Goal: Find contact information: Find contact information

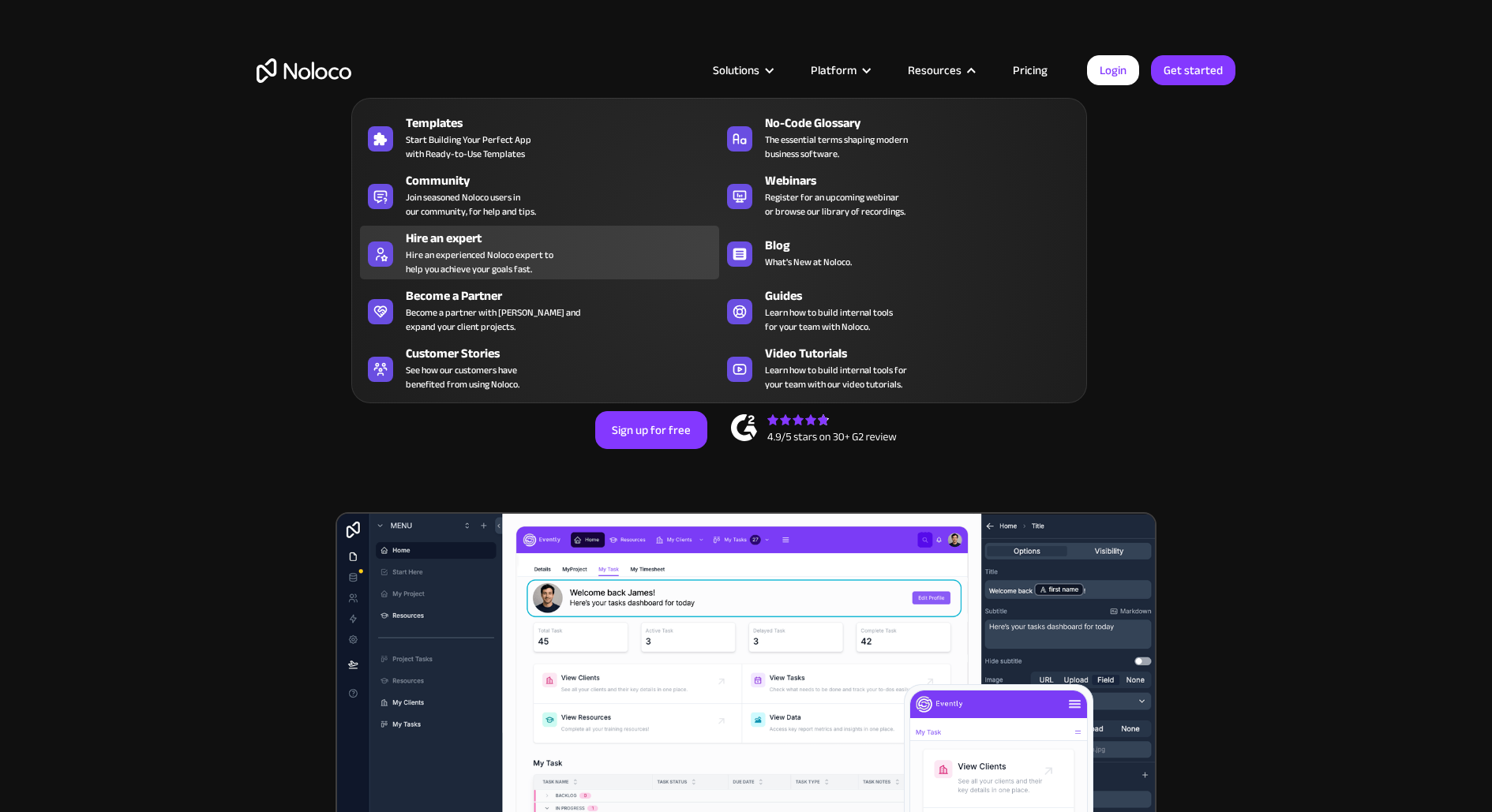
click at [442, 267] on div "Hire an experienced Noloco expert to help you achieve your goals fast." at bounding box center [479, 261] width 147 height 28
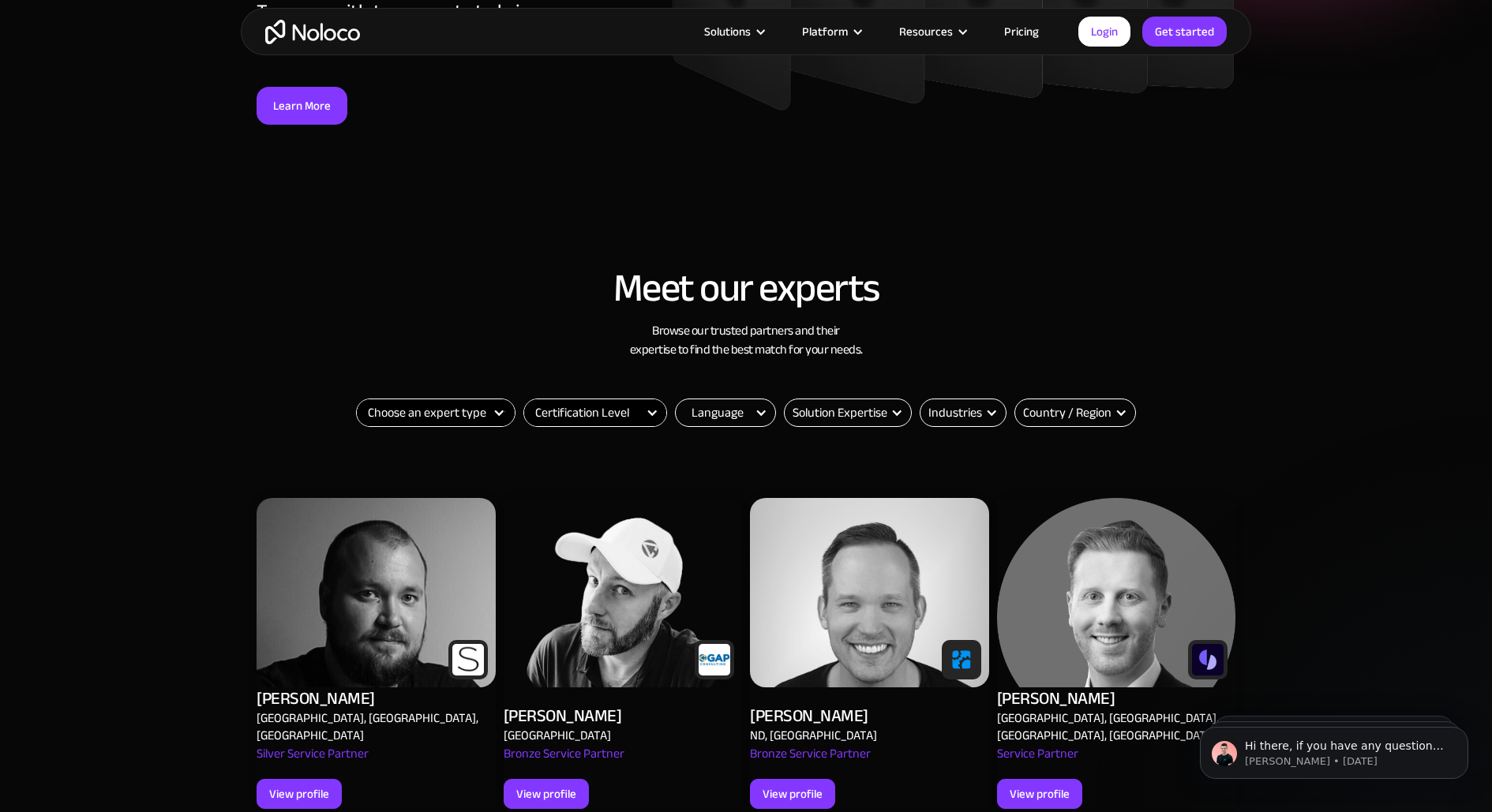
scroll to position [315, 0]
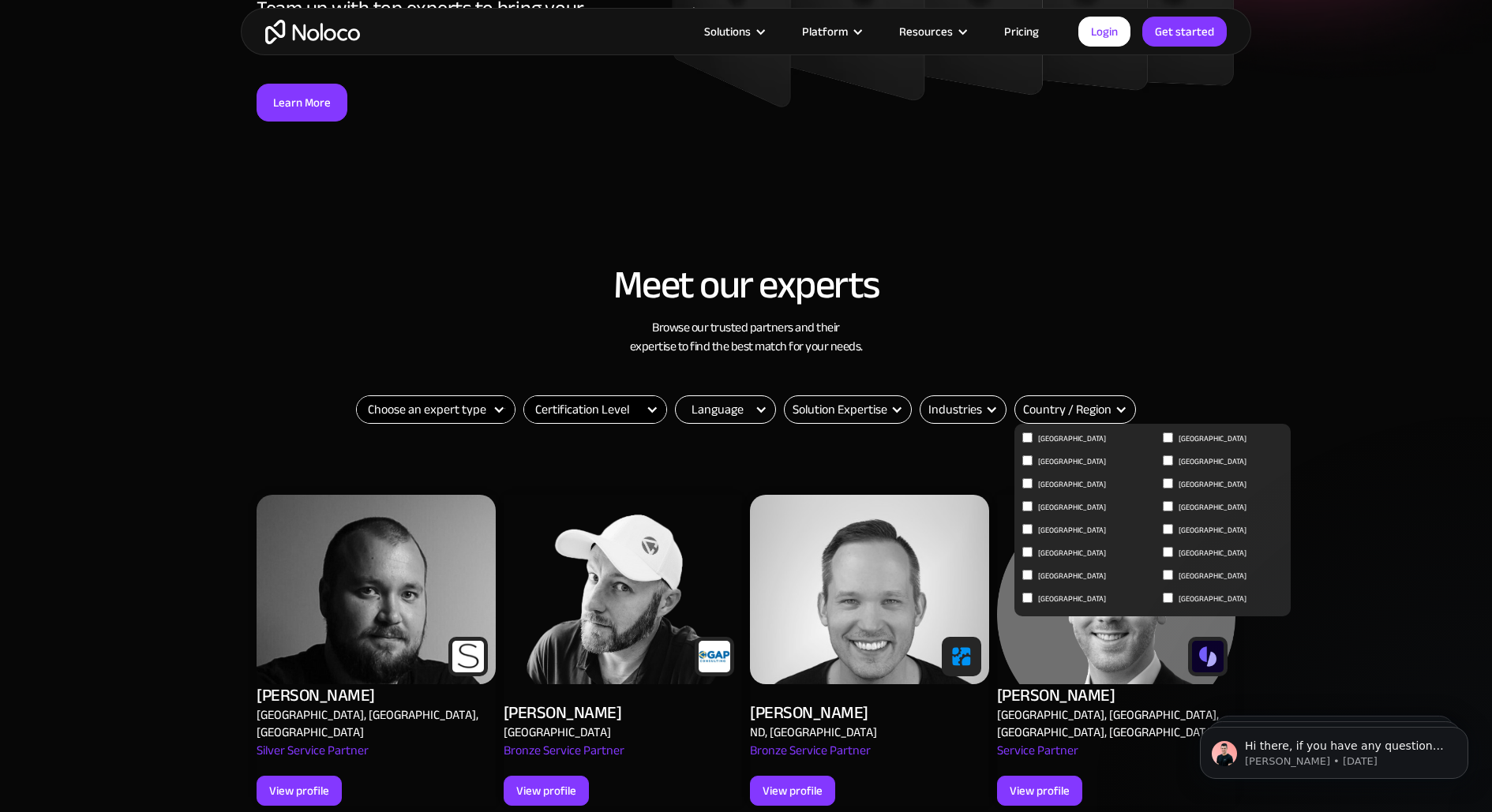
click at [1069, 410] on div "Country / Region" at bounding box center [1067, 409] width 89 height 19
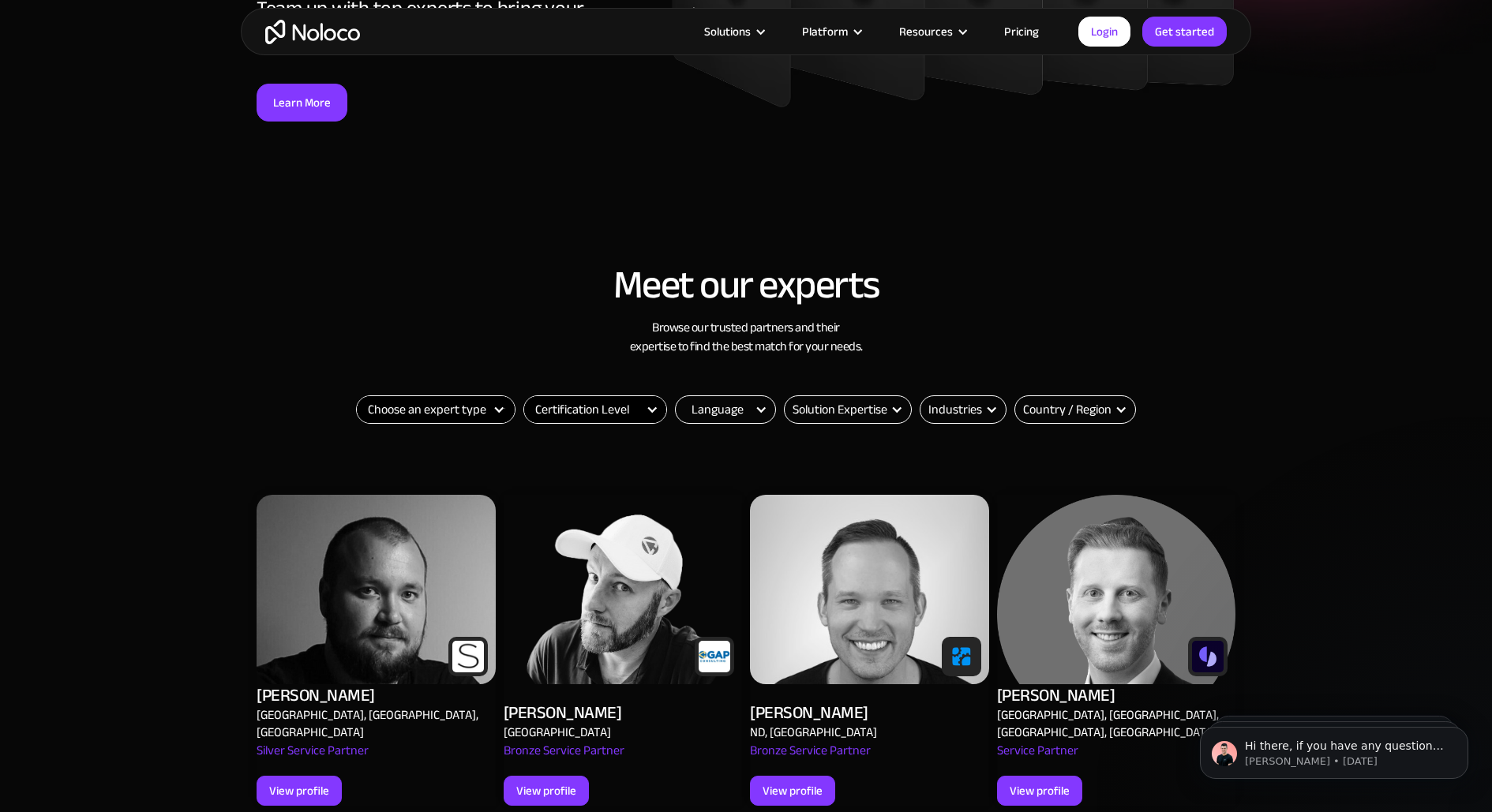
click at [1069, 410] on div "Country / Region" at bounding box center [1067, 409] width 89 height 19
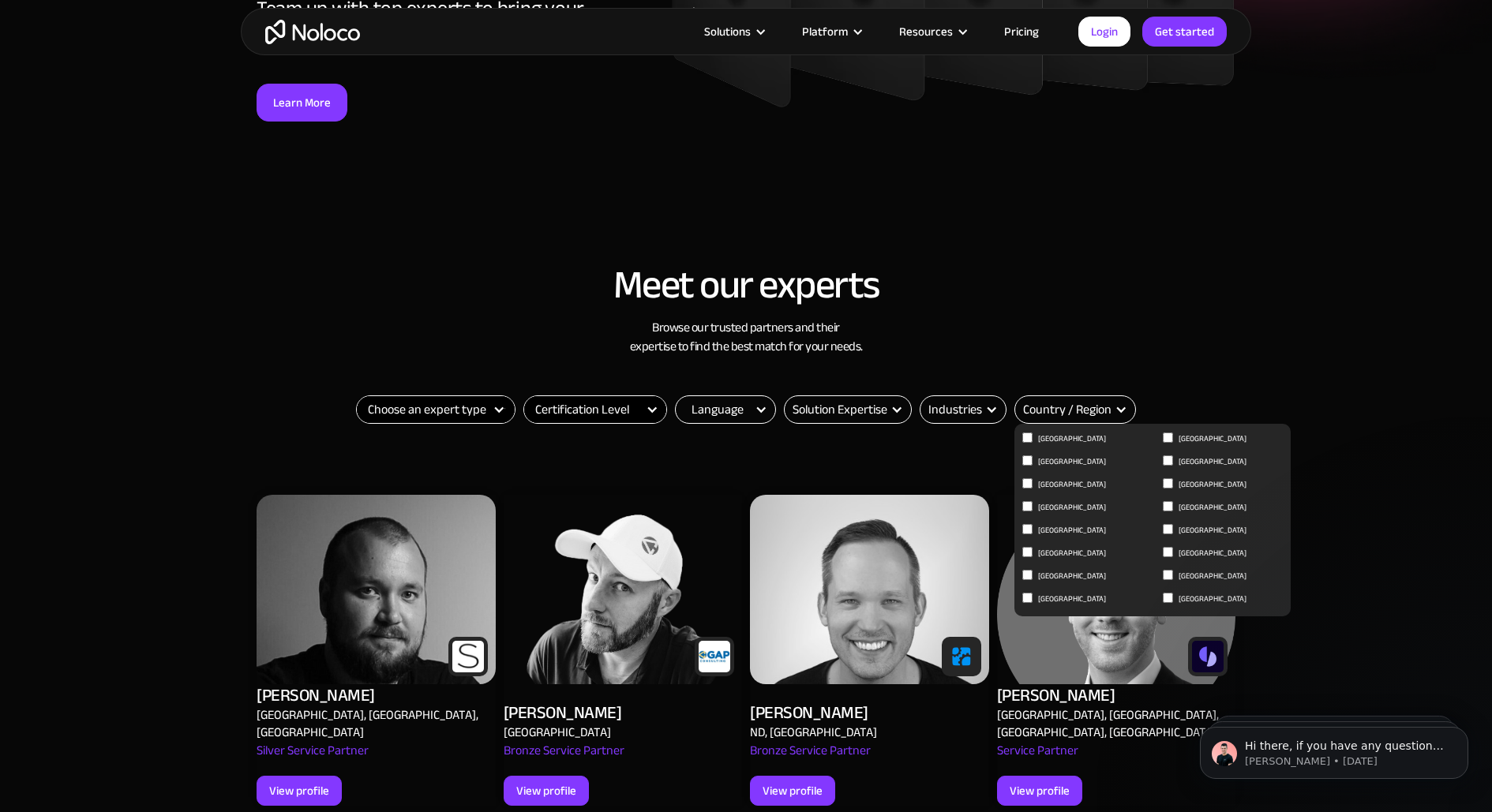
click at [1196, 571] on span "[GEOGRAPHIC_DATA]" at bounding box center [1213, 576] width 68 height 19
click at [1173, 571] on input "[GEOGRAPHIC_DATA]" at bounding box center [1168, 575] width 10 height 10
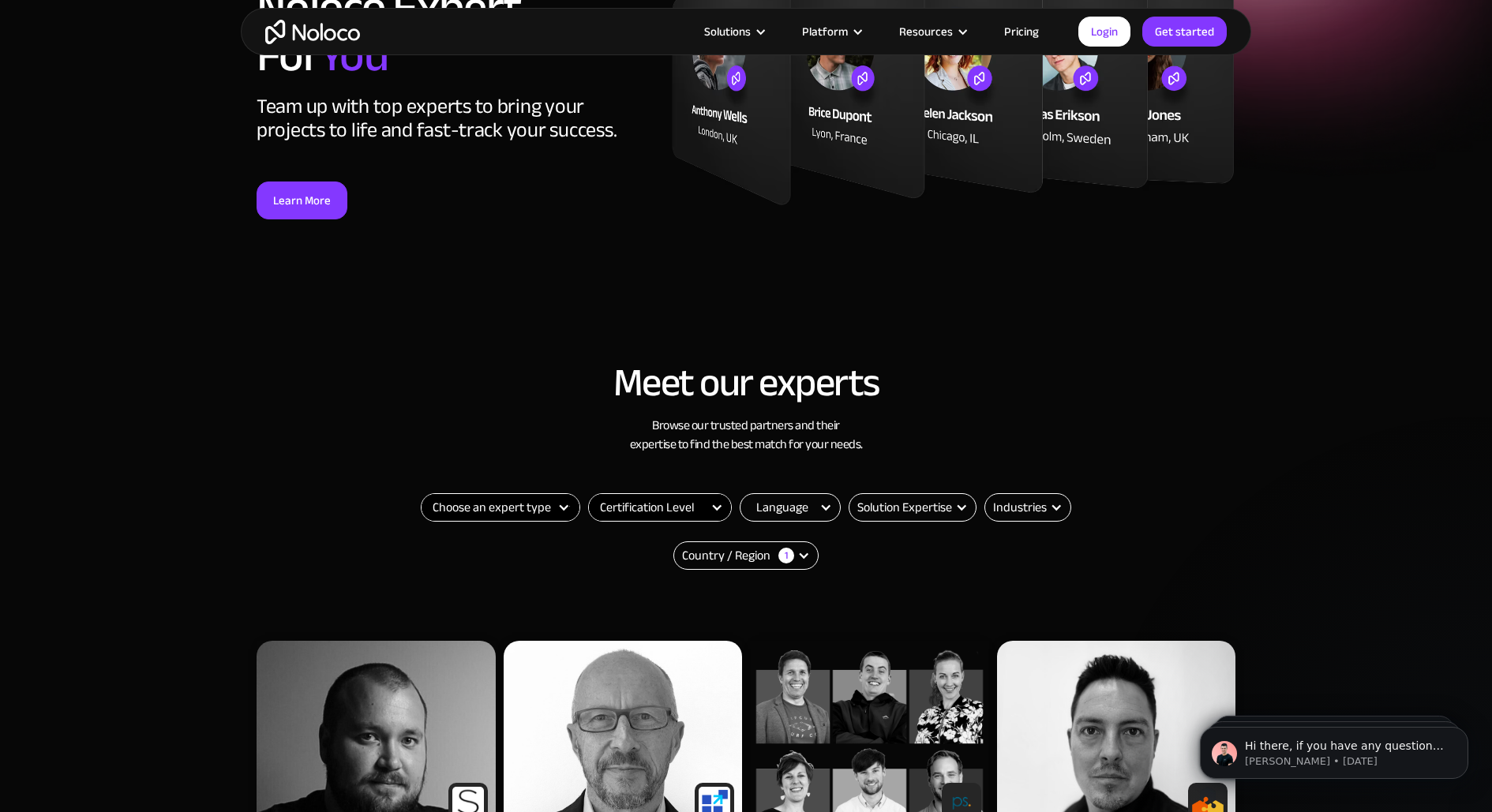
scroll to position [587, 0]
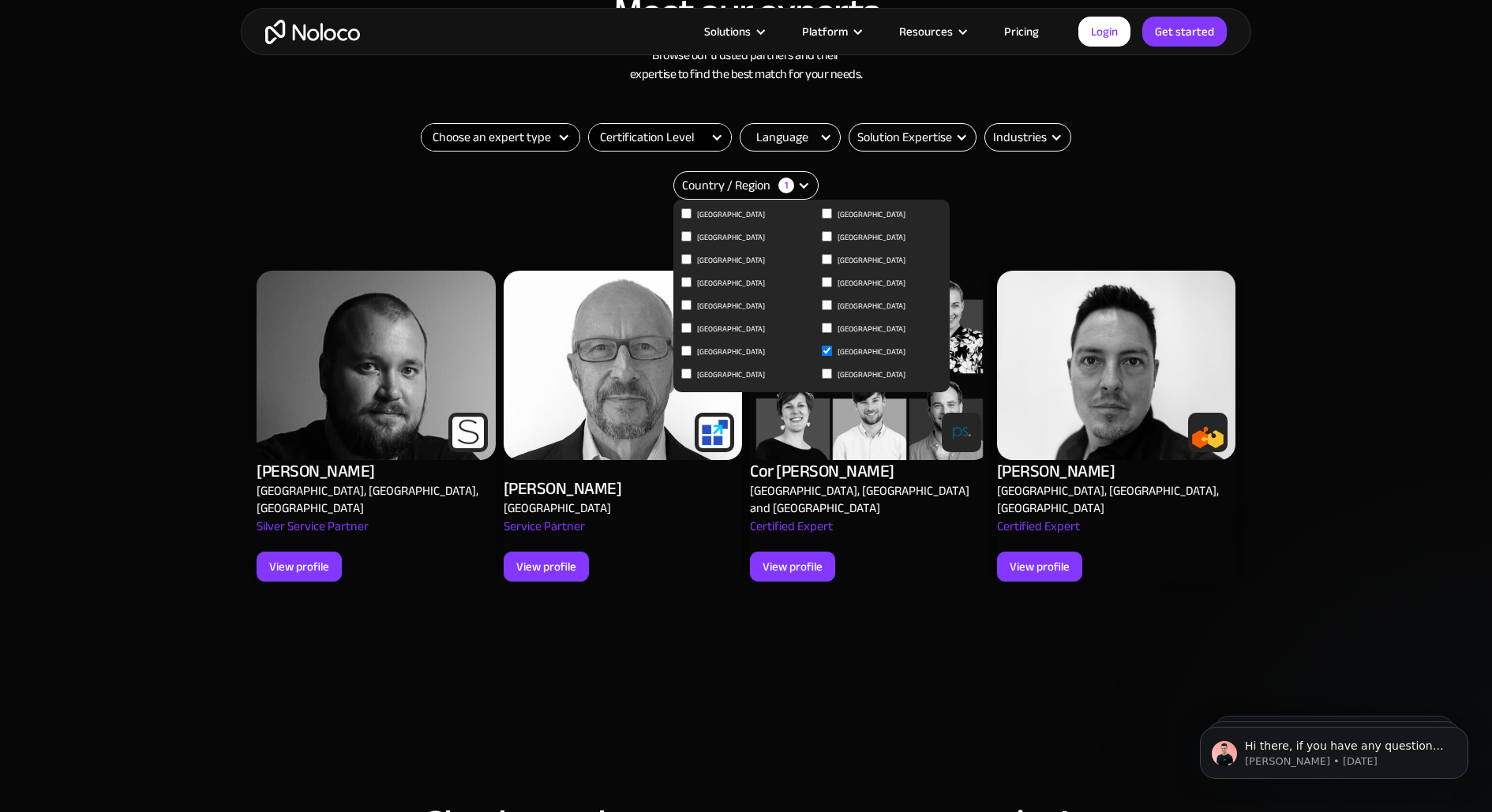
click at [753, 186] on div "Country / Region" at bounding box center [726, 186] width 89 height 19
click at [801, 172] on div "Country / Region 1" at bounding box center [746, 185] width 146 height 28
click at [783, 174] on div "Country / Region 1" at bounding box center [746, 185] width 146 height 28
click at [786, 185] on div "1" at bounding box center [786, 186] width 16 height 16
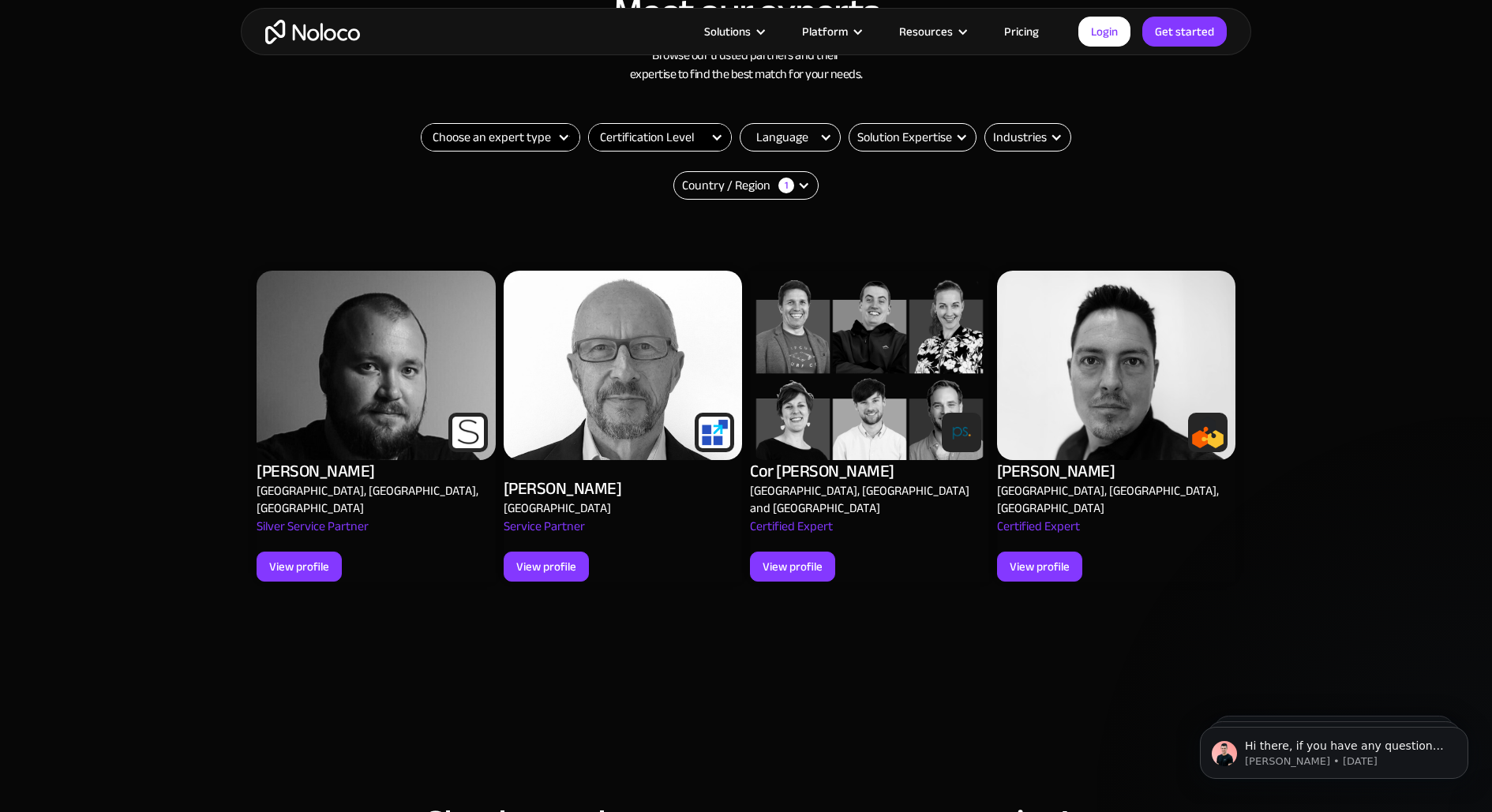
click at [786, 185] on div "1" at bounding box center [786, 186] width 16 height 16
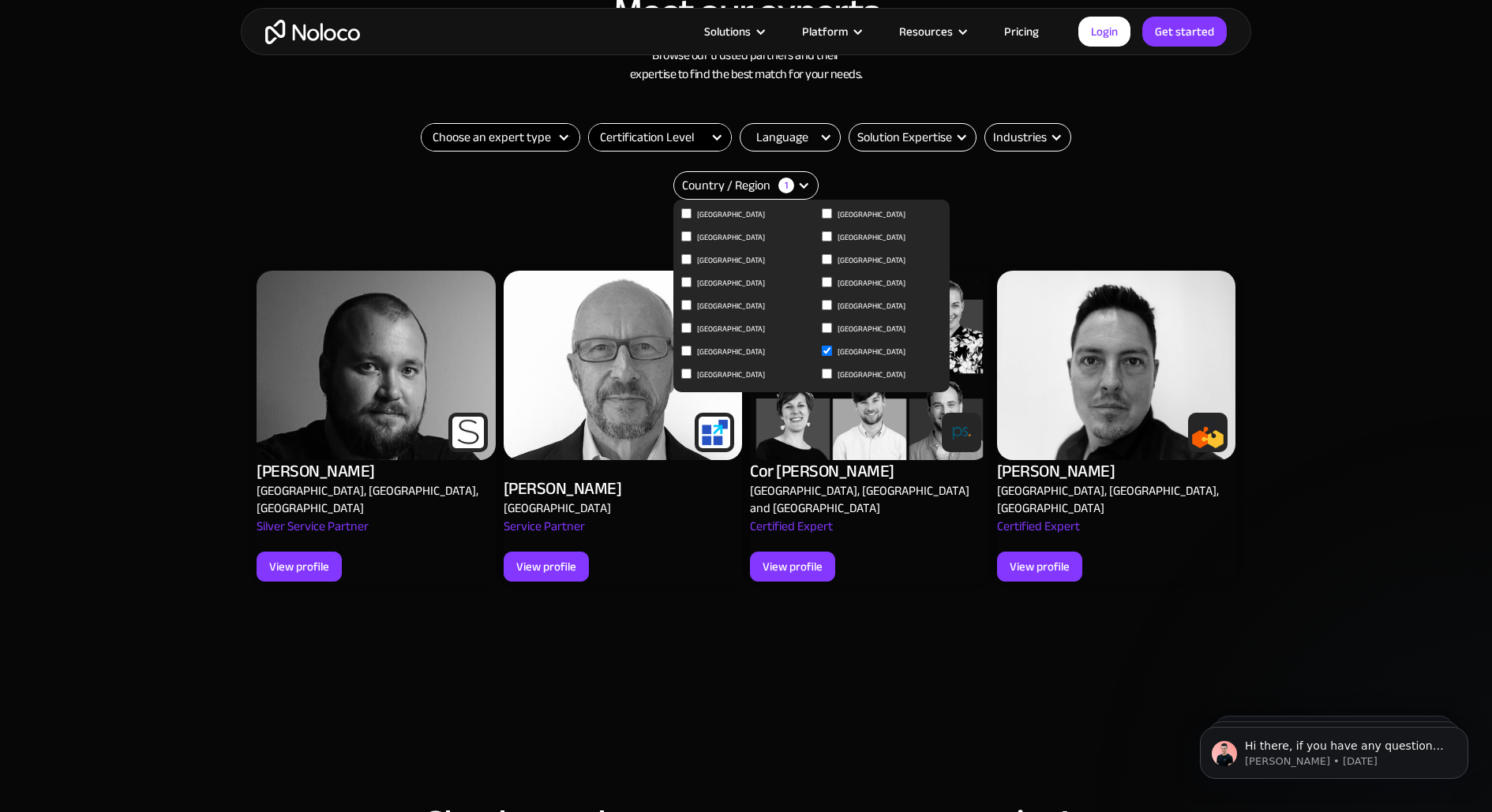
click at [844, 355] on span "[GEOGRAPHIC_DATA]" at bounding box center [872, 352] width 68 height 19
click at [832, 355] on input "[GEOGRAPHIC_DATA]" at bounding box center [827, 351] width 10 height 10
checkbox input "false"
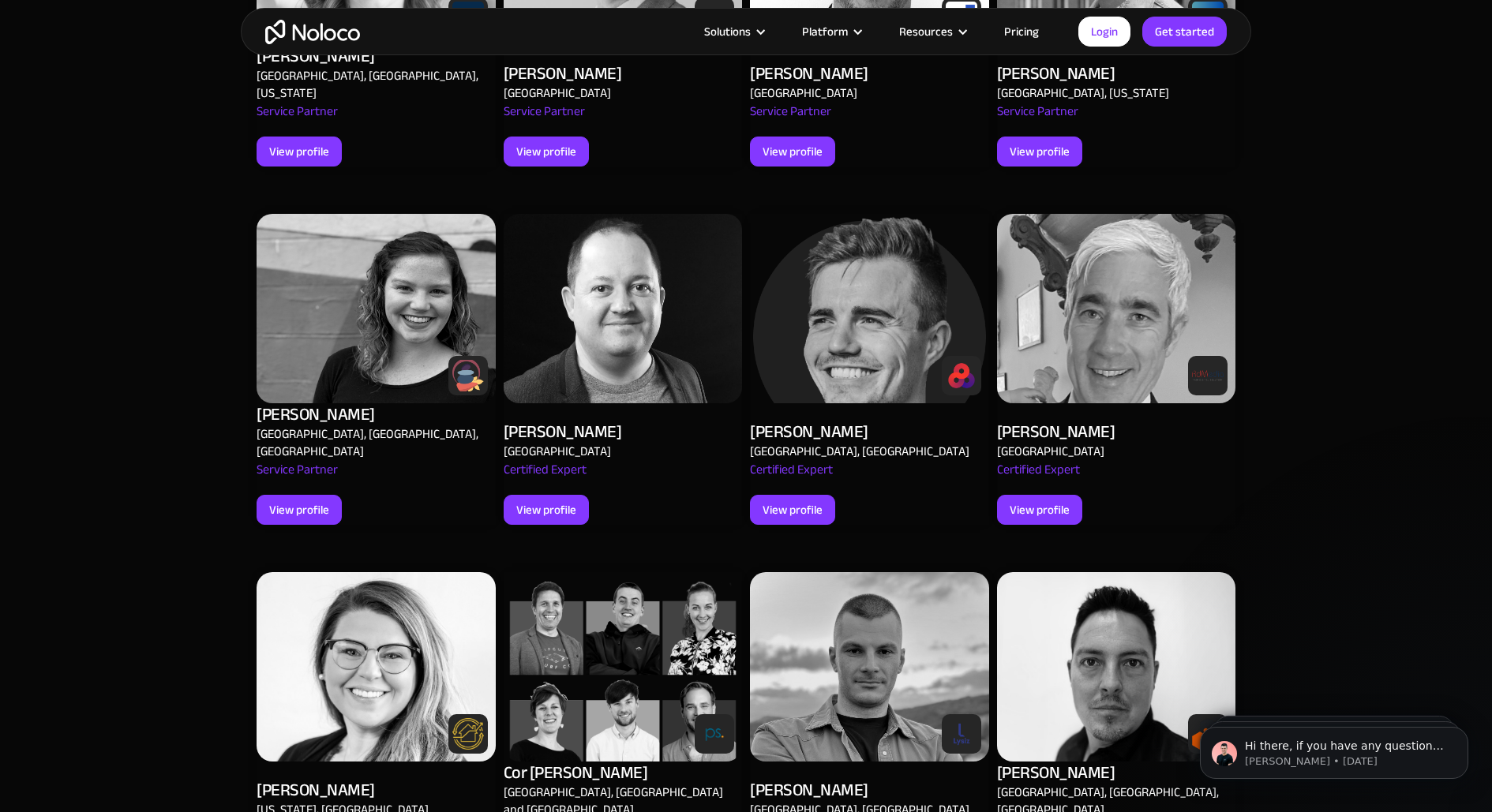
scroll to position [1314, 0]
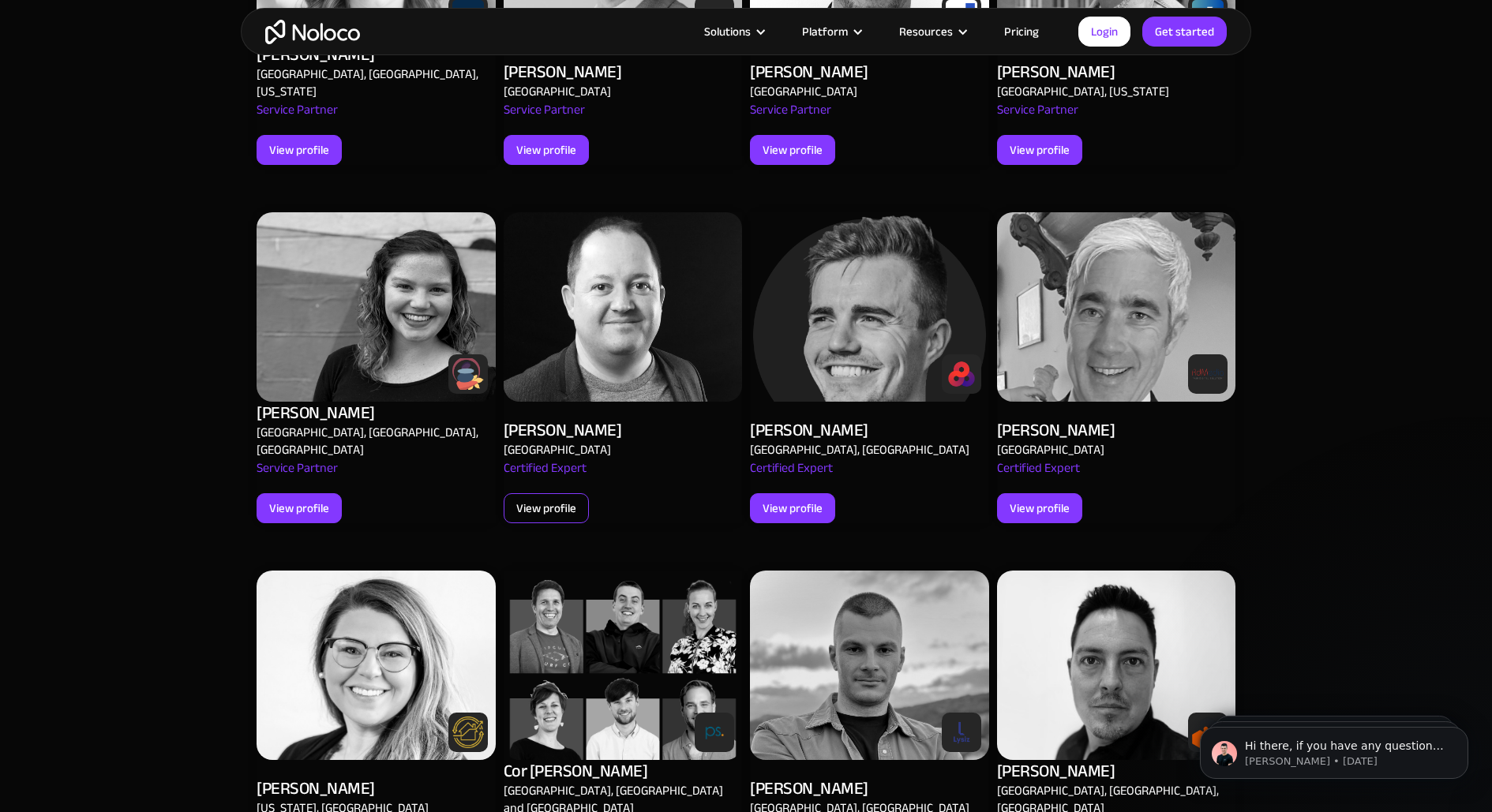
click at [564, 498] on div "View profile" at bounding box center [546, 508] width 60 height 20
